Goal: Check status: Check status

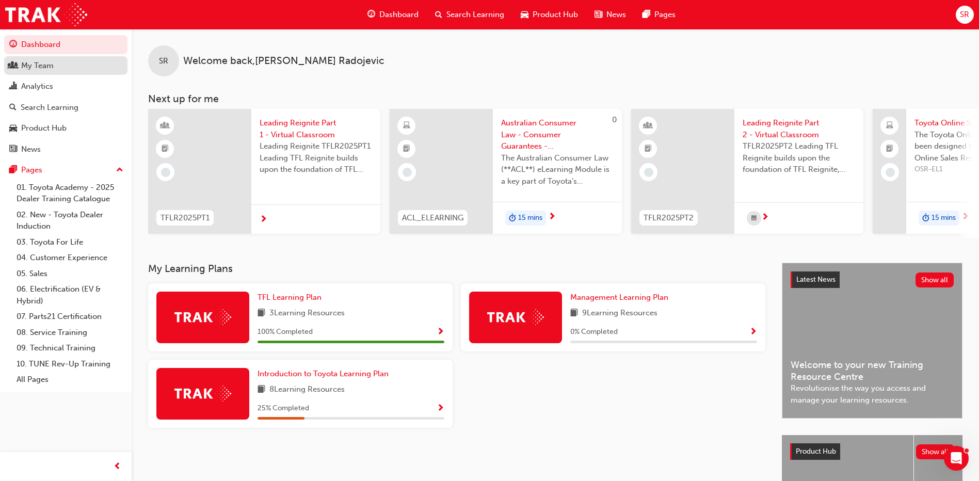
click at [29, 63] on div "My Team" at bounding box center [37, 66] width 33 height 12
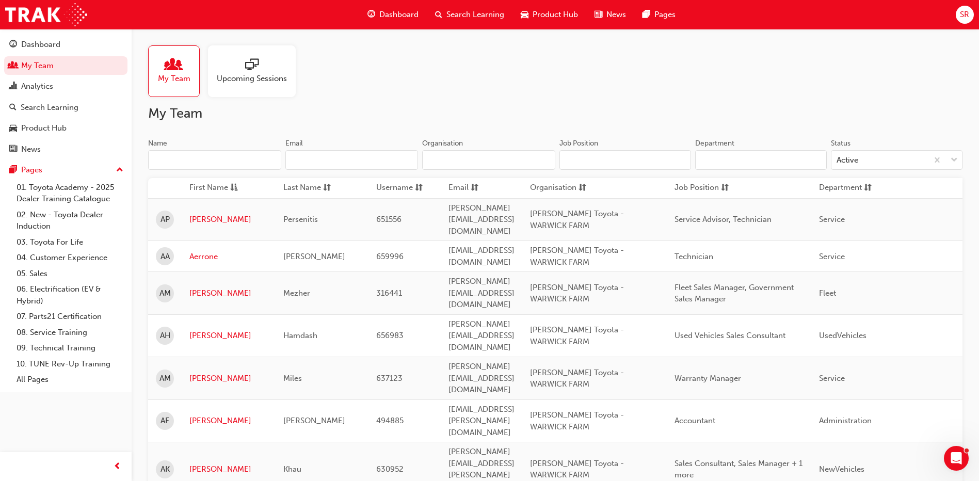
click at [215, 164] on input "Name" at bounding box center [214, 160] width 133 height 20
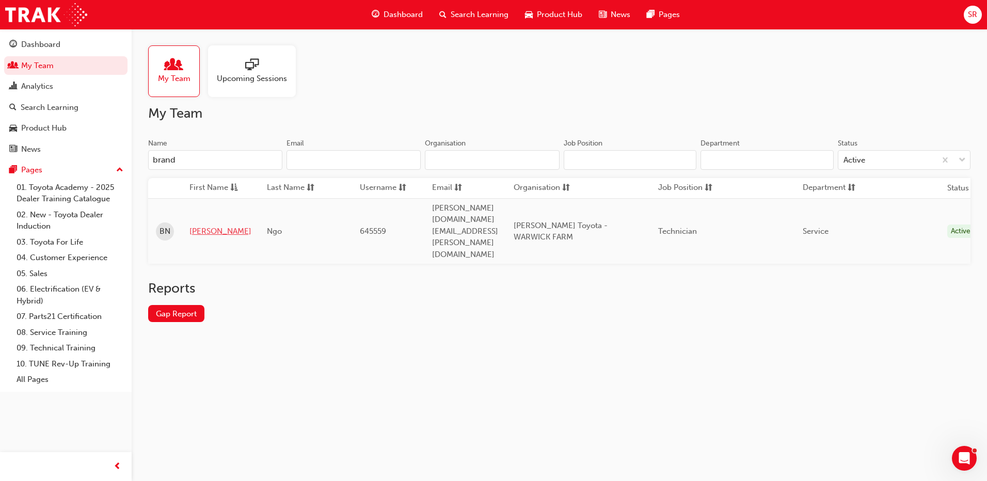
type input "brand"
click at [206, 225] on link "[PERSON_NAME]" at bounding box center [220, 231] width 62 height 12
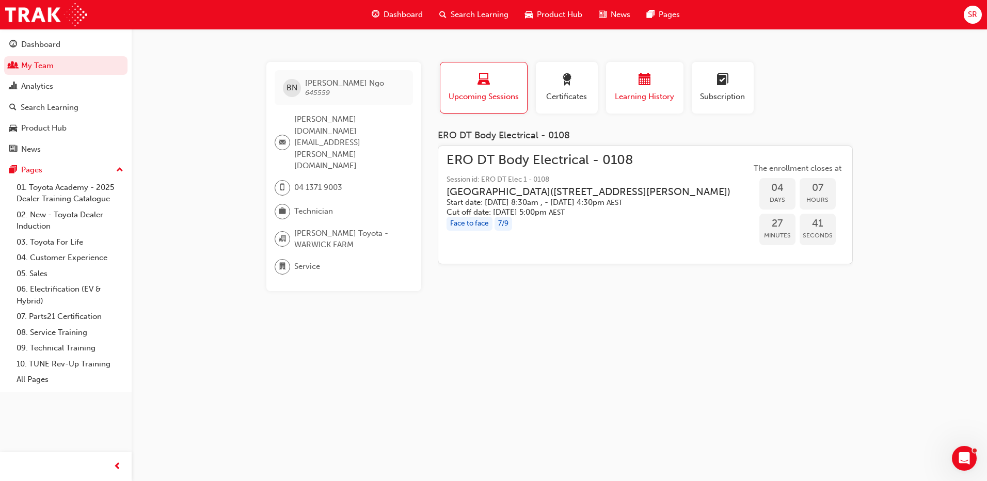
click at [647, 93] on span "Learning History" at bounding box center [645, 97] width 62 height 12
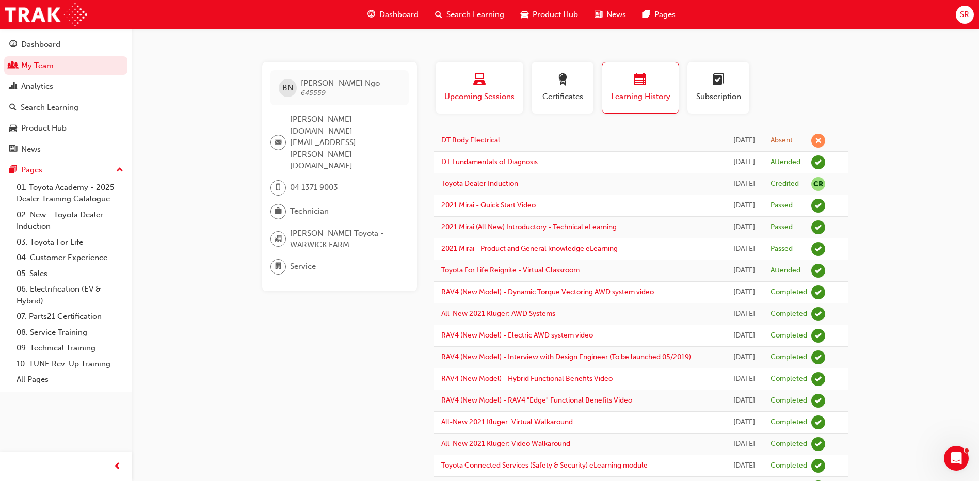
click at [480, 87] on span "laptop-icon" at bounding box center [479, 80] width 12 height 14
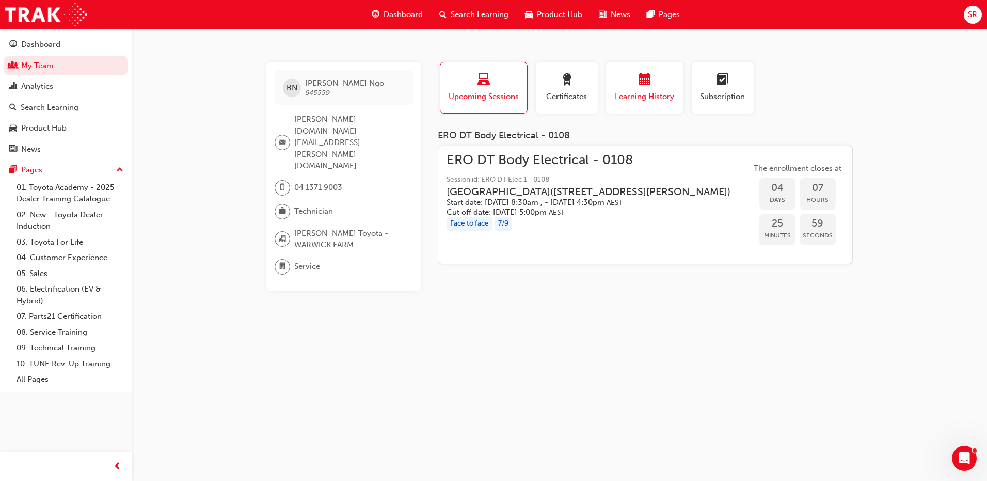
click at [647, 92] on span "Learning History" at bounding box center [645, 97] width 62 height 12
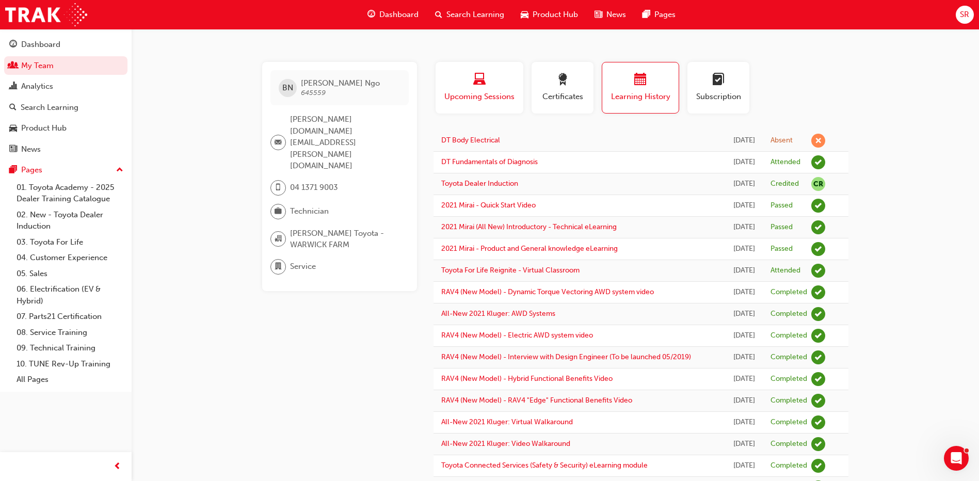
click at [503, 93] on span "Upcoming Sessions" at bounding box center [479, 97] width 72 height 12
